Goal: Transaction & Acquisition: Purchase product/service

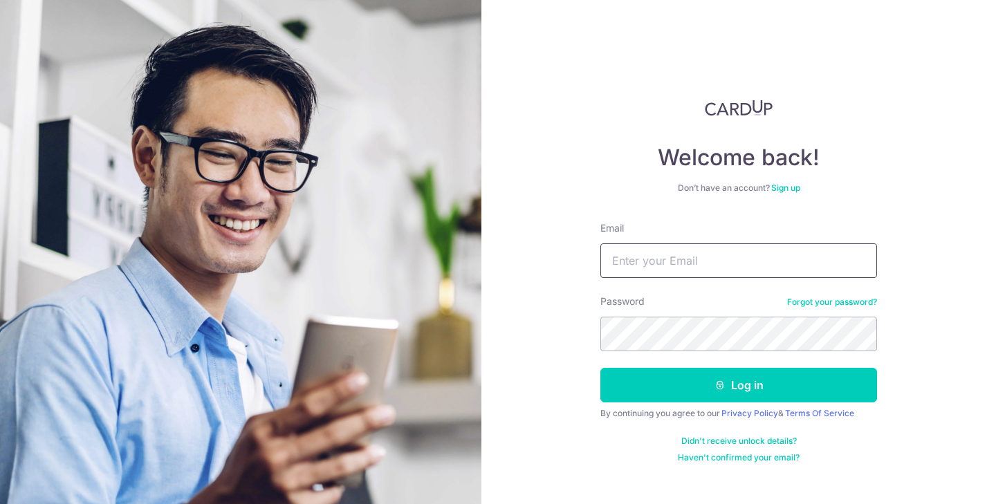
type input "Nicholas.viennamusic.sg@gmail.com"
click at [739, 385] on button "Log in" at bounding box center [739, 385] width 277 height 35
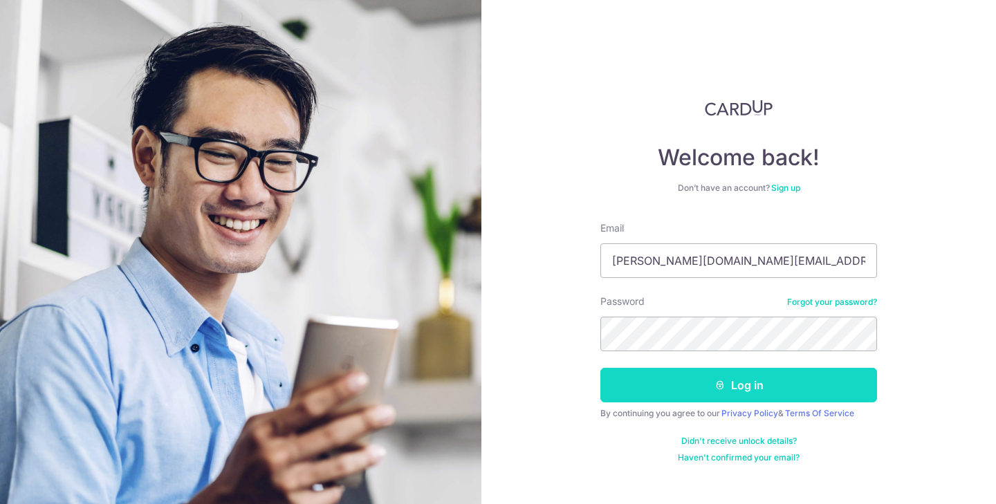
click at [714, 377] on button "Log in" at bounding box center [739, 385] width 277 height 35
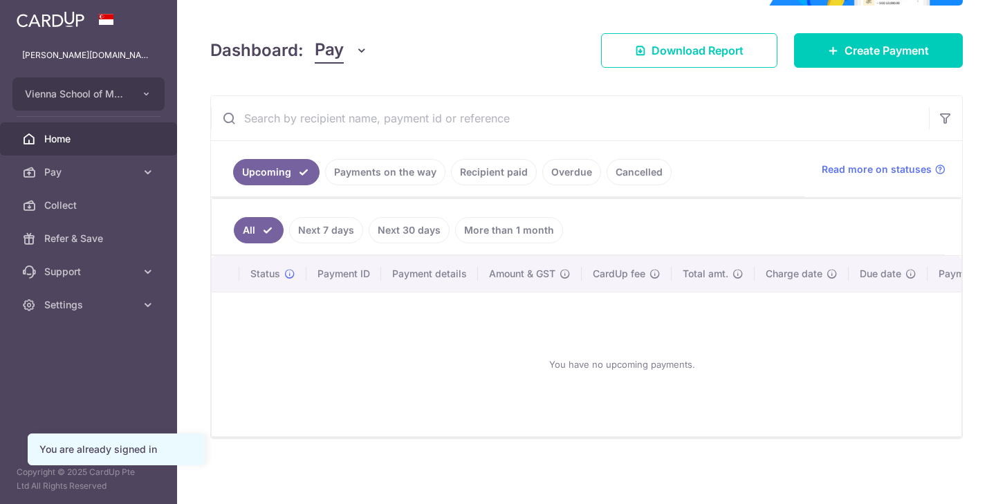
scroll to position [172, 0]
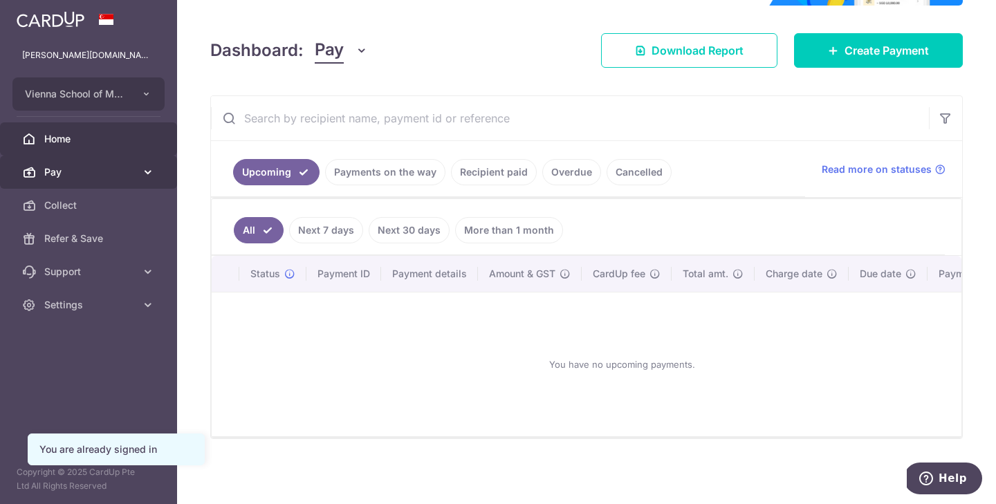
click at [73, 174] on span "Pay" at bounding box center [89, 172] width 91 height 14
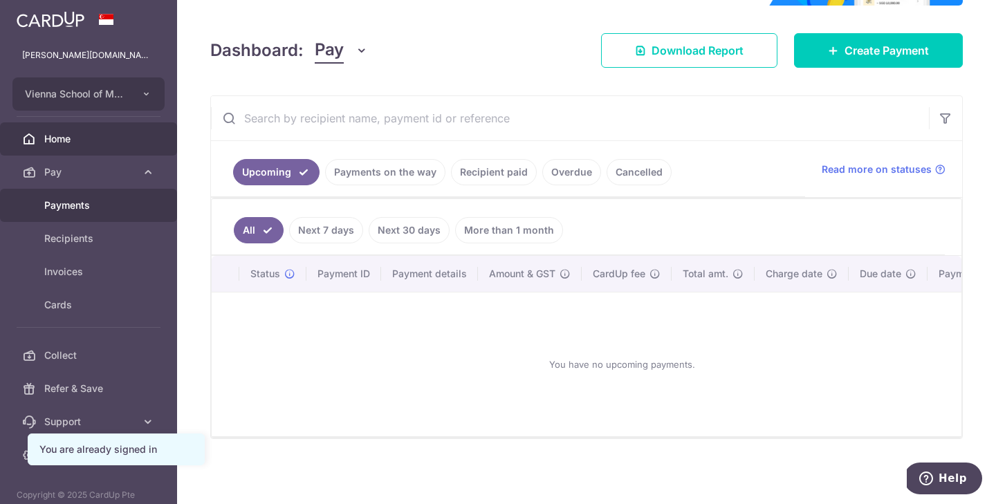
click at [80, 202] on span "Payments" at bounding box center [89, 206] width 91 height 14
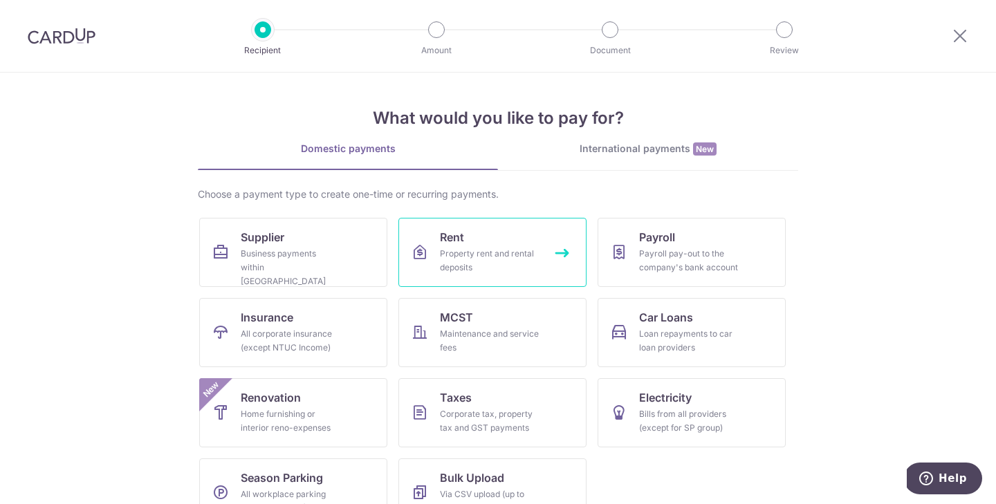
click at [448, 254] on div "Property rent and rental deposits" at bounding box center [490, 261] width 100 height 28
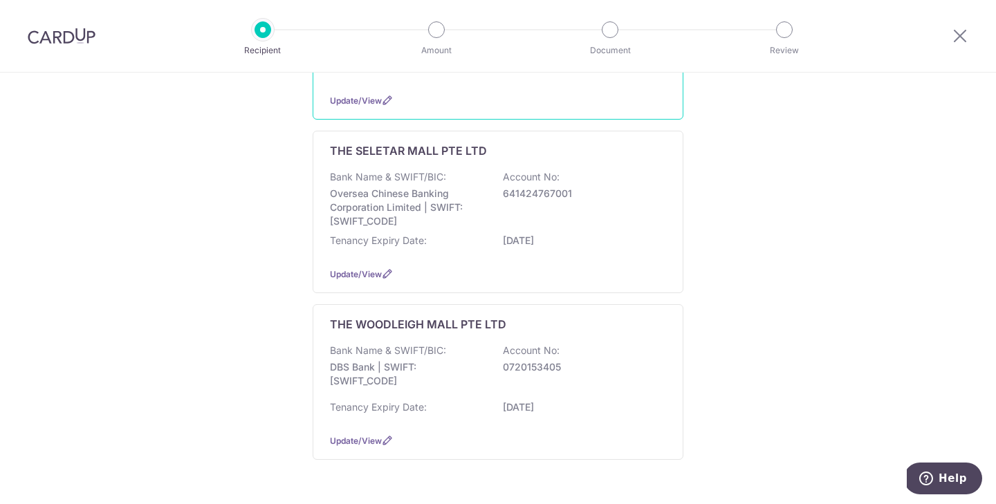
scroll to position [328, 0]
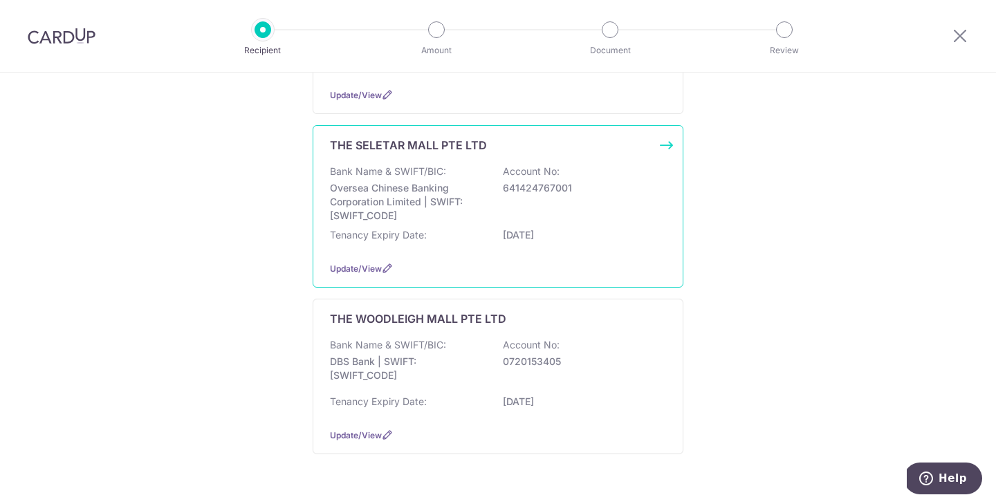
click at [562, 240] on div "Bank Name & SWIFT/BIC: Oversea Chinese Banking Corporation Limited | SWIFT: OCB…" at bounding box center [498, 208] width 336 height 86
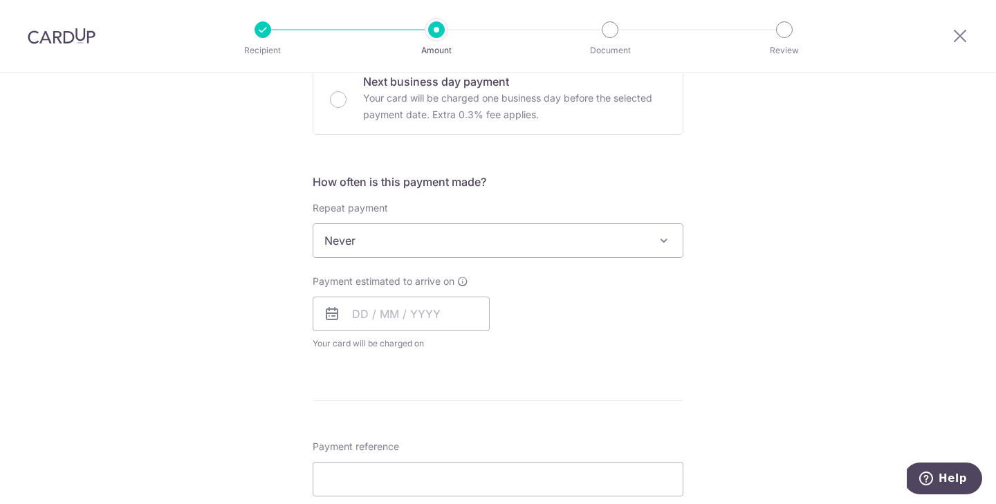
scroll to position [435, 0]
click at [396, 313] on input "text" at bounding box center [401, 313] width 177 height 35
click at [591, 406] on form "Enter payment amount SGD GST (optional) SGD Select Card Select option Add credi…" at bounding box center [498, 323] width 371 height 1188
